Goal: Information Seeking & Learning: Learn about a topic

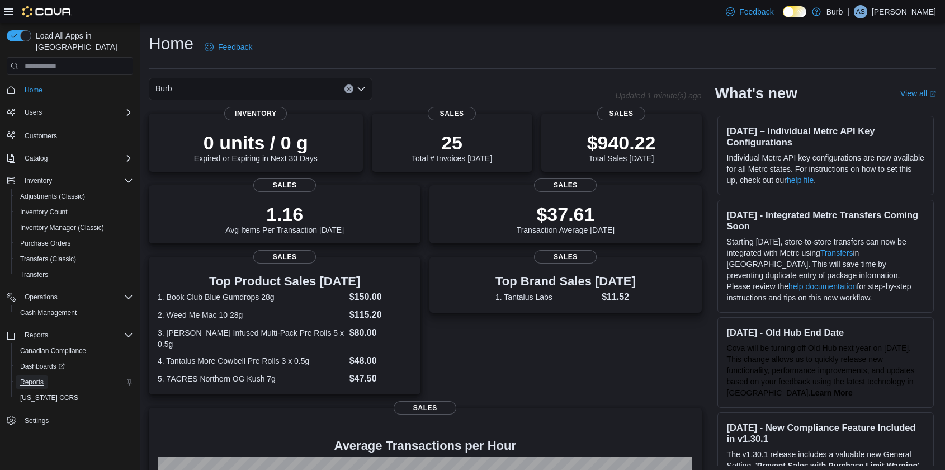
click at [36, 375] on span "Reports" at bounding box center [31, 381] width 23 height 9
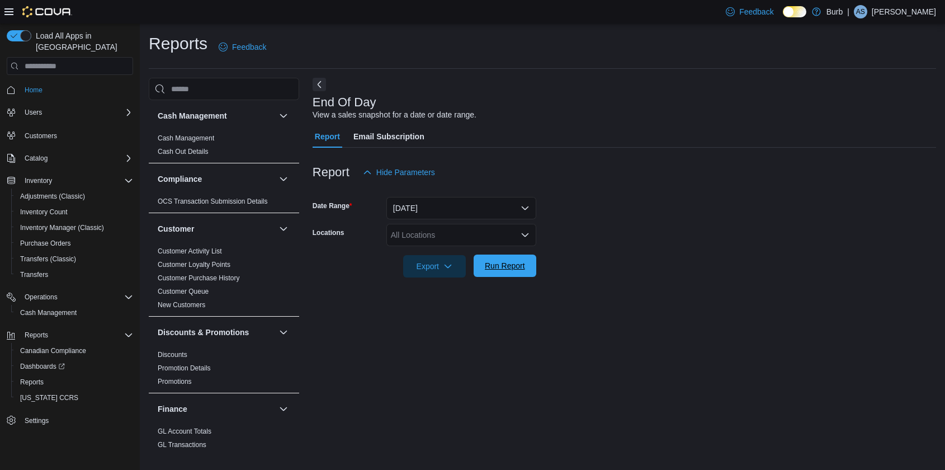
click at [498, 270] on span "Run Report" at bounding box center [505, 265] width 40 height 11
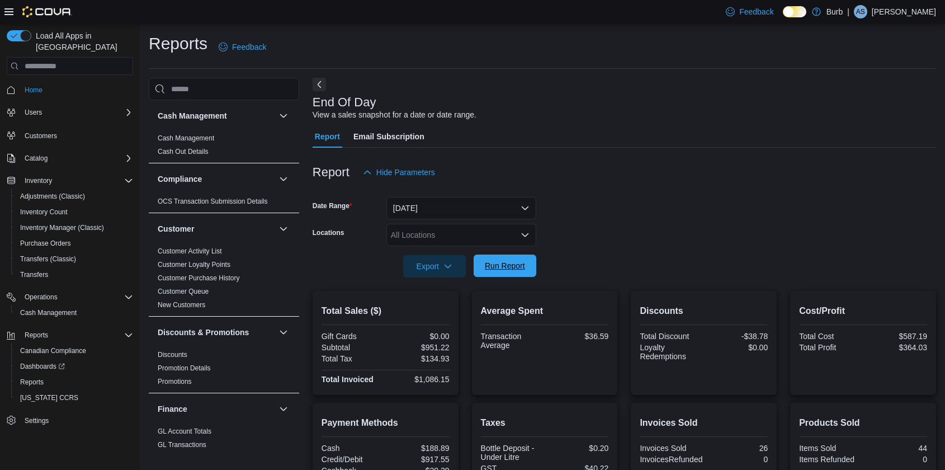
click at [499, 255] on span "Run Report" at bounding box center [504, 265] width 49 height 22
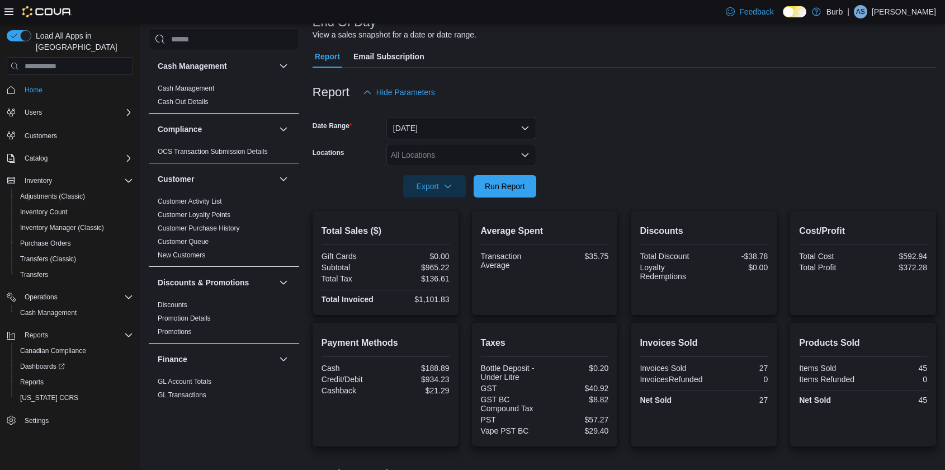
scroll to position [79, 0]
click at [519, 183] on span "Run Report" at bounding box center [505, 186] width 40 height 11
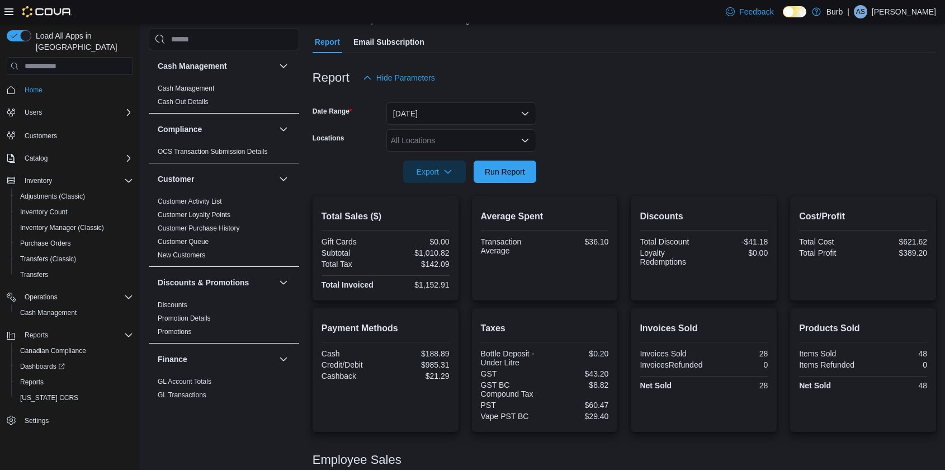
scroll to position [0, 0]
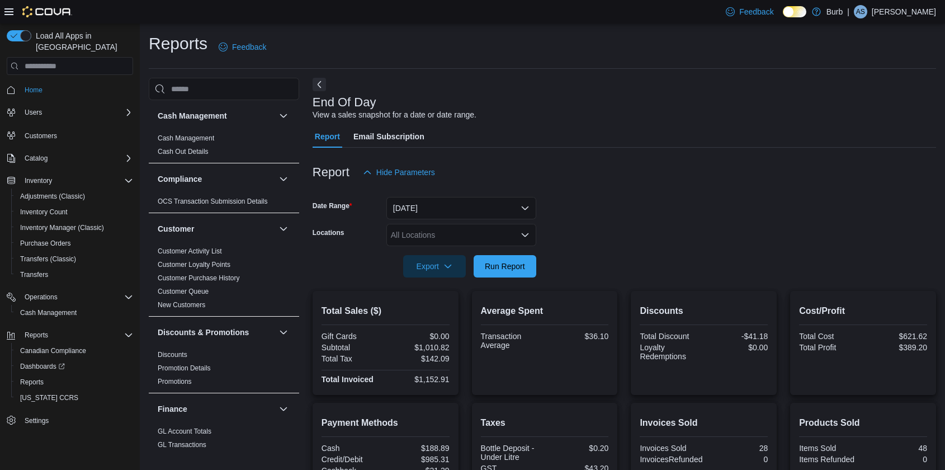
click at [498, 253] on div at bounding box center [625, 250] width 624 height 9
click at [502, 262] on span "Run Report" at bounding box center [505, 265] width 40 height 11
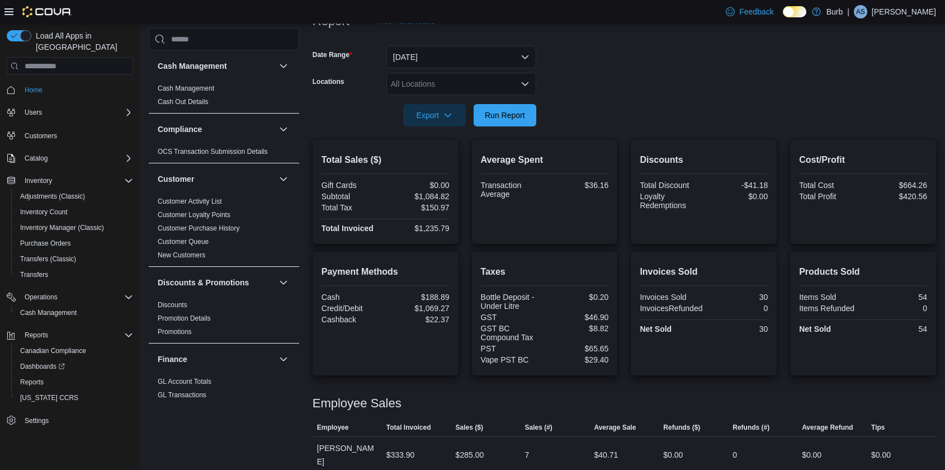
scroll to position [303, 0]
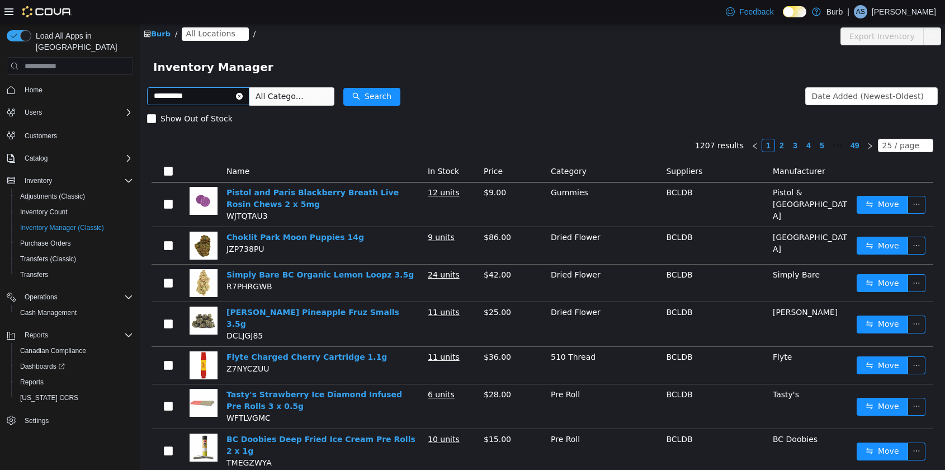
click at [171, 98] on input "**********" at bounding box center [198, 96] width 102 height 18
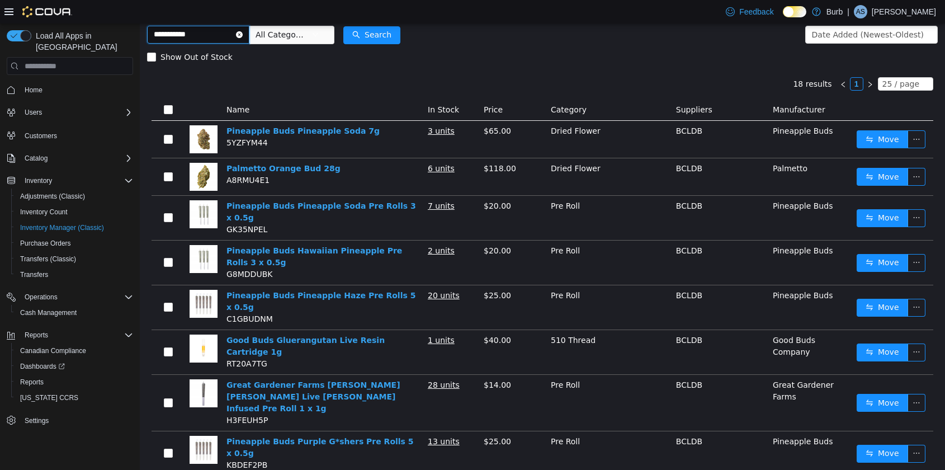
scroll to position [63, 0]
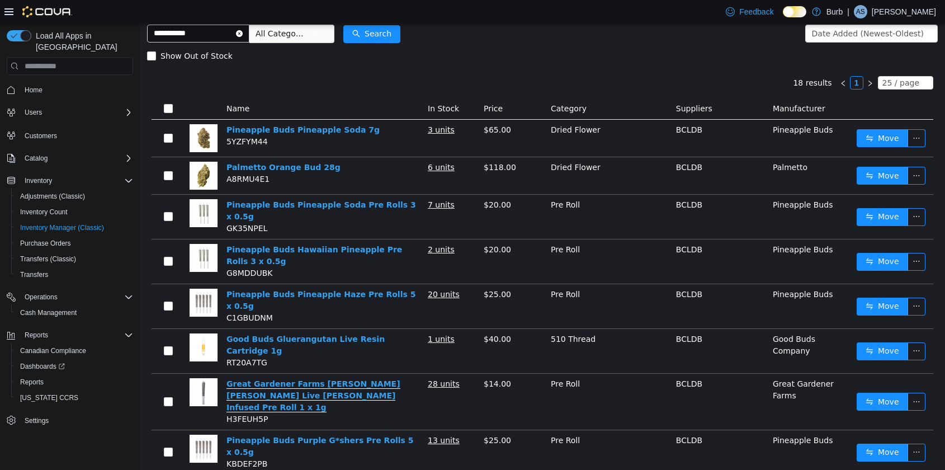
click at [299, 379] on link "Great Gardener Farms [PERSON_NAME] [PERSON_NAME] Live [PERSON_NAME] Infused Pre…" at bounding box center [313, 395] width 174 height 33
click at [230, 35] on input "**********" at bounding box center [198, 34] width 102 height 18
type input "******"
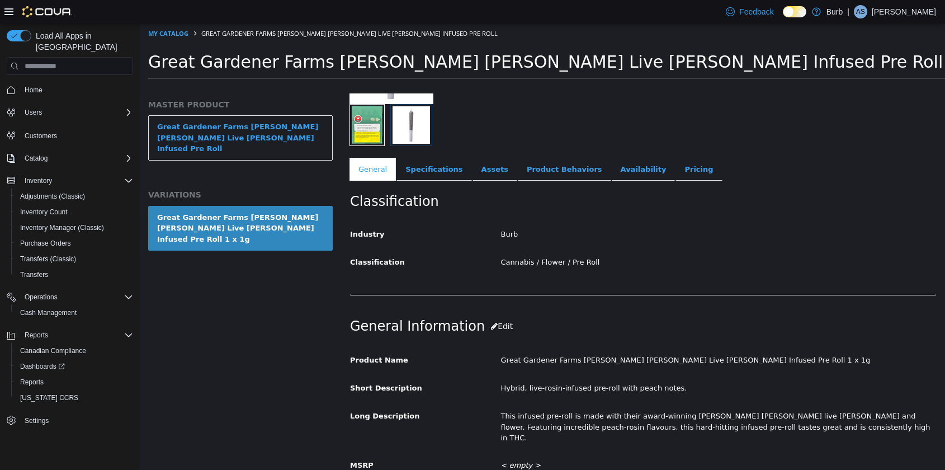
scroll to position [98, 0]
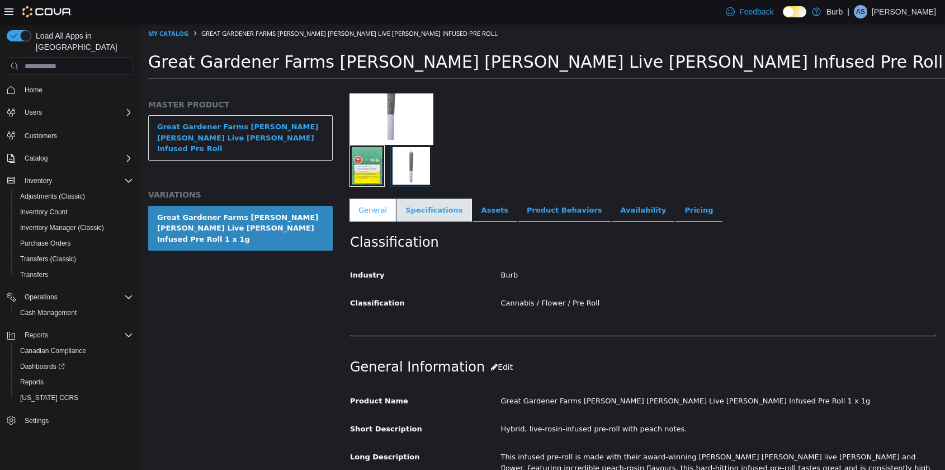
click at [443, 213] on link "Specifications" at bounding box center [433, 210] width 75 height 23
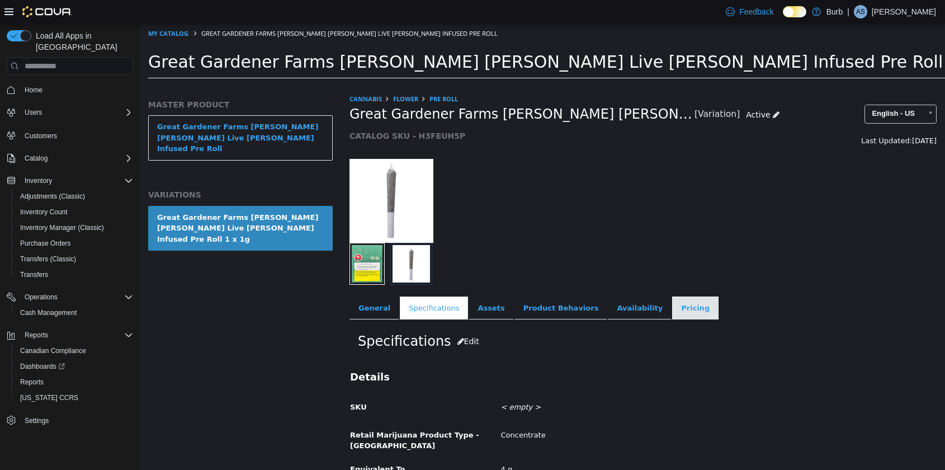
click at [672, 310] on link "Pricing" at bounding box center [695, 307] width 46 height 23
